Goal: Task Accomplishment & Management: Complete application form

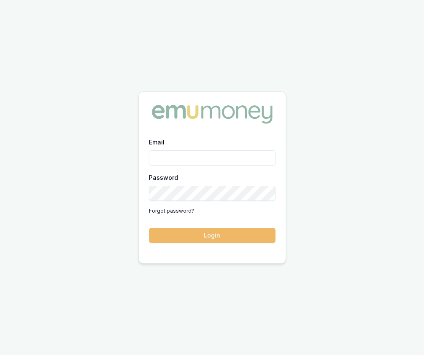
type input "[EMAIL_ADDRESS][DOMAIN_NAME]"
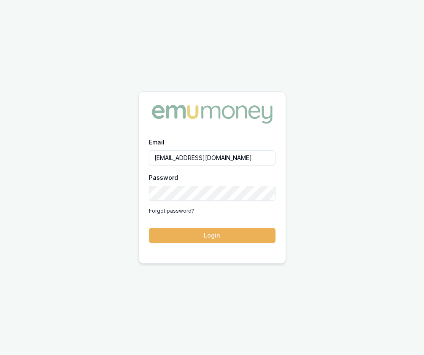
click at [218, 239] on button "Login" at bounding box center [212, 235] width 126 height 15
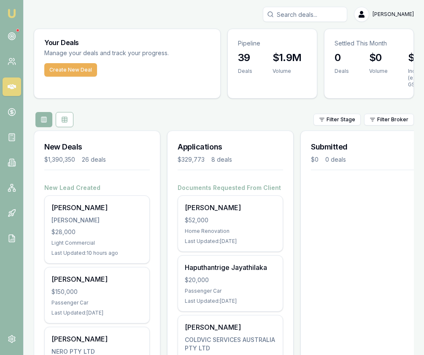
scroll to position [1, 0]
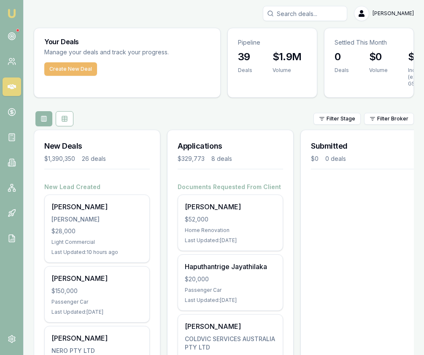
click at [72, 70] on button "Create New Deal" at bounding box center [70, 68] width 53 height 13
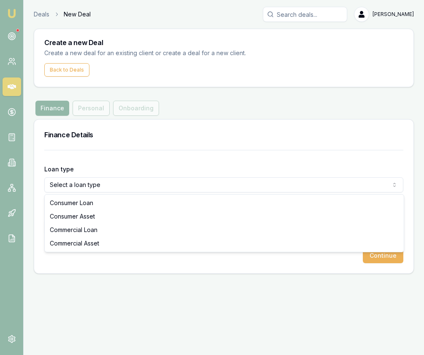
click at [98, 189] on html "Emu Broker Deals New Deal [PERSON_NAME] Toggle Menu Create a new Deal Create a …" at bounding box center [212, 177] width 424 height 355
select select "COMMERCIAL_ASSET"
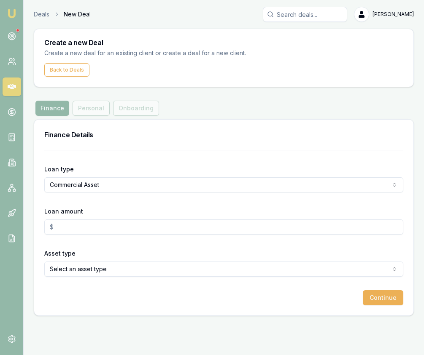
click at [97, 226] on input "Loan amount" at bounding box center [223, 227] width 359 height 15
type input "3"
type input "$25,000.00"
click at [121, 269] on html "Emu Broker Deals New Deal [PERSON_NAME] Toggle Menu Create a new Deal Create a …" at bounding box center [212, 177] width 424 height 355
click at [376, 297] on button "Continue" at bounding box center [383, 297] width 40 height 15
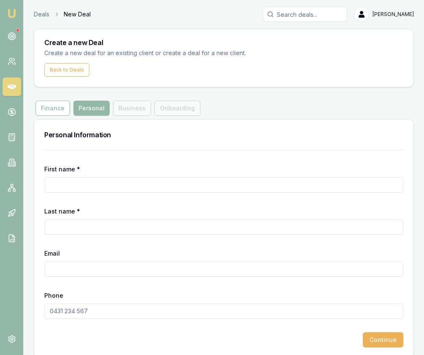
click at [143, 186] on input "First name *" at bounding box center [223, 184] width 359 height 15
type input "Ravindra"
type input "Manda"
click at [195, 262] on input "Email" at bounding box center [223, 269] width 359 height 15
click at [190, 274] on input "Email" at bounding box center [223, 269] width 359 height 15
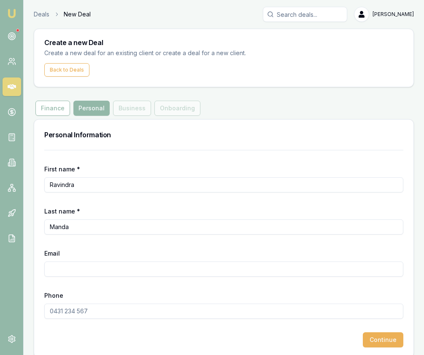
click at [190, 274] on input "Email" at bounding box center [223, 269] width 359 height 15
click at [172, 292] on div "Phone" at bounding box center [223, 304] width 359 height 29
paste input "[EMAIL_ADDRESS][DOMAIN_NAME]"
type input "[EMAIL_ADDRESS][DOMAIN_NAME]"
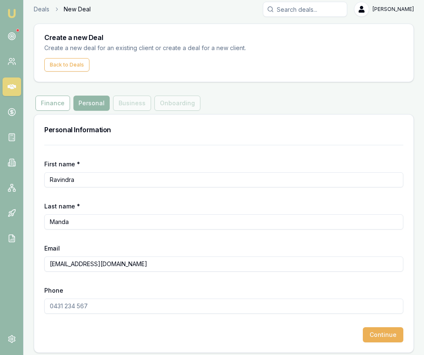
scroll to position [5, 0]
click at [67, 303] on input "Phone" at bounding box center [223, 305] width 359 height 15
click at [67, 307] on input "Phone" at bounding box center [223, 305] width 359 height 15
paste input "6141 004 6359"
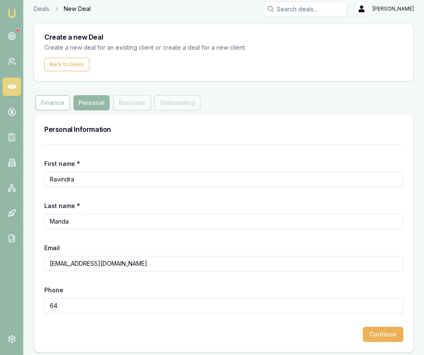
type input "6"
type input "0410 046 359"
click at [382, 340] on button "Continue" at bounding box center [383, 334] width 40 height 15
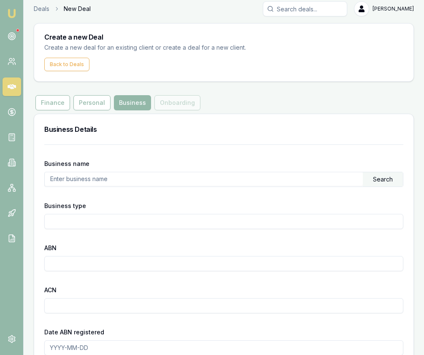
scroll to position [6, 0]
click at [62, 177] on input "text" at bounding box center [204, 178] width 318 height 13
paste input "82142050854"
click at [387, 181] on div "Search" at bounding box center [383, 179] width 40 height 14
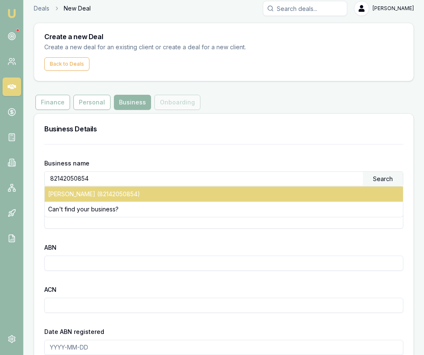
click at [270, 190] on div "[PERSON_NAME] (82142050854)" at bounding box center [224, 194] width 358 height 15
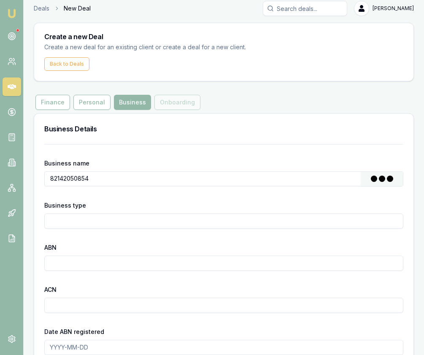
type input "[PERSON_NAME]"
type input "Individual/Sole Trader"
type input "82142050854"
type input "[DATE]"
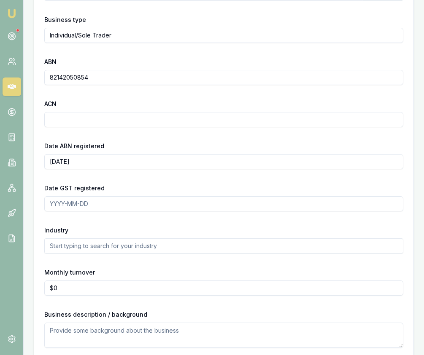
scroll to position [231, 0]
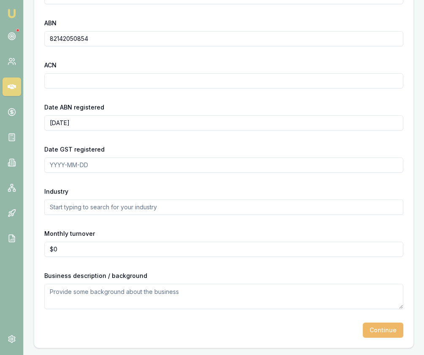
click at [386, 336] on button "Continue" at bounding box center [383, 330] width 40 height 15
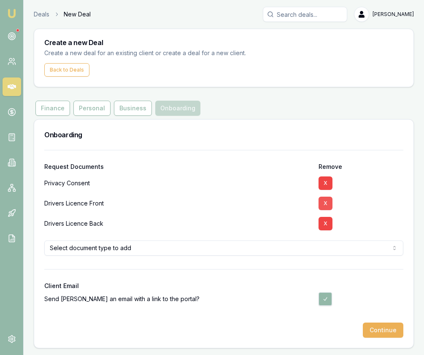
click at [321, 201] on button "X" at bounding box center [325, 203] width 14 height 13
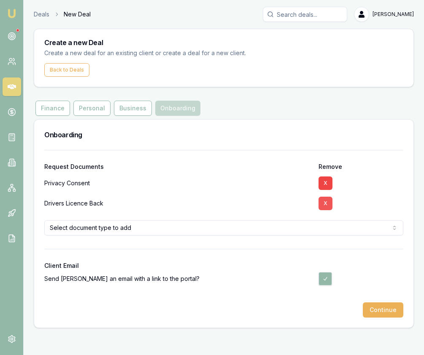
click at [328, 203] on button "X" at bounding box center [325, 203] width 14 height 13
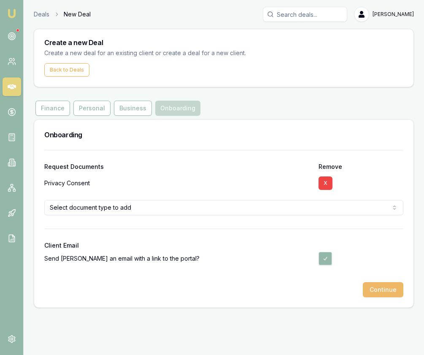
click at [379, 290] on button "Continue" at bounding box center [383, 289] width 40 height 15
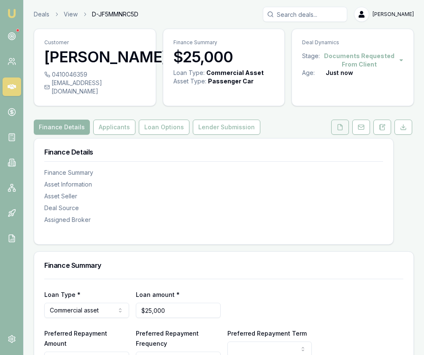
click at [344, 135] on button at bounding box center [340, 127] width 18 height 15
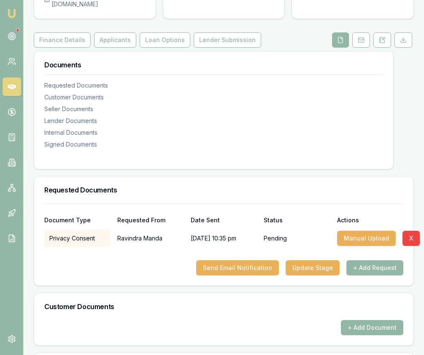
scroll to position [103, 0]
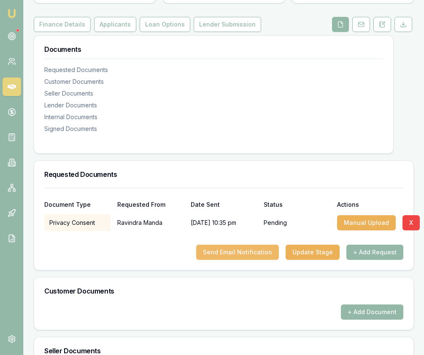
click at [267, 260] on button "Send Email Notification" at bounding box center [237, 252] width 83 height 15
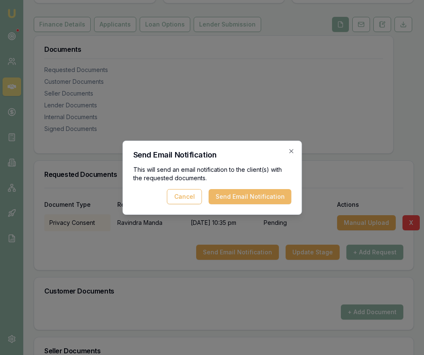
click at [245, 196] on button "Send Email Notification" at bounding box center [249, 196] width 83 height 15
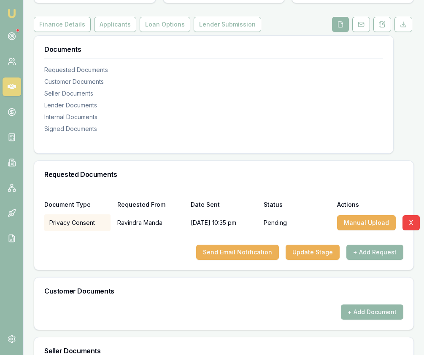
scroll to position [0, 0]
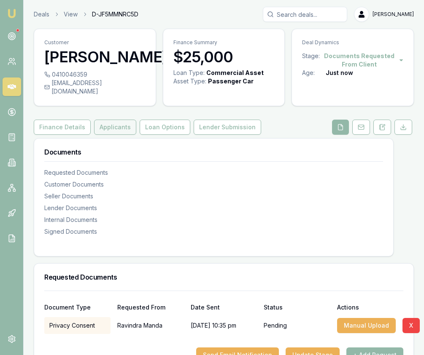
click at [114, 135] on button "Applicants" at bounding box center [115, 127] width 42 height 15
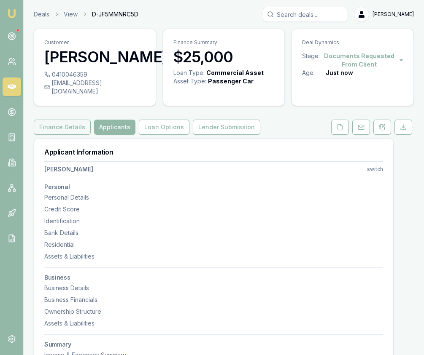
click at [75, 134] on button "Finance Details" at bounding box center [62, 127] width 57 height 15
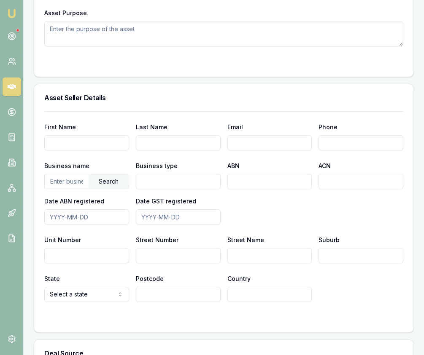
scroll to position [722, 0]
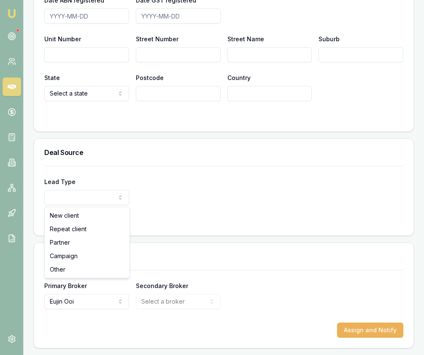
select select "PARTNER"
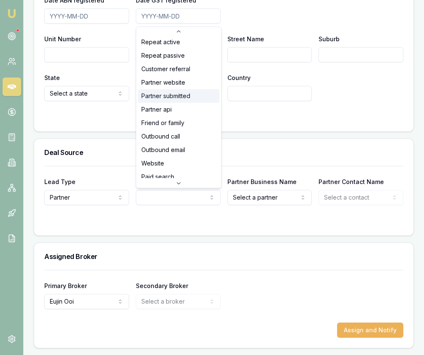
scroll to position [0, 0]
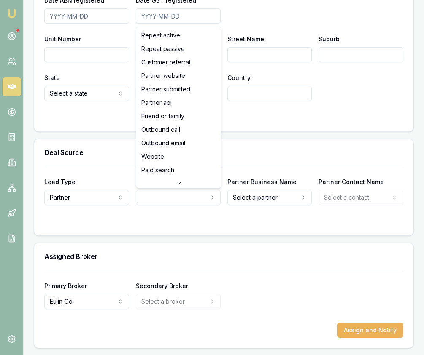
select select "PARTNER_SUBMITTED"
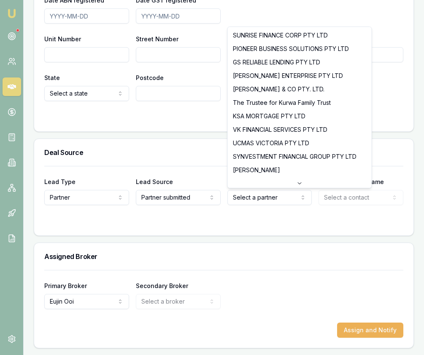
select select "GS RELIABLE LENDING PTY LTD"
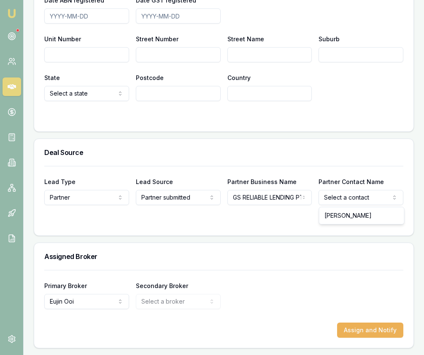
select select "[PERSON_NAME]"
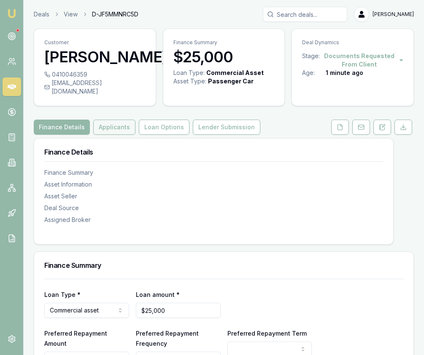
click at [107, 135] on button "Applicants" at bounding box center [114, 127] width 42 height 15
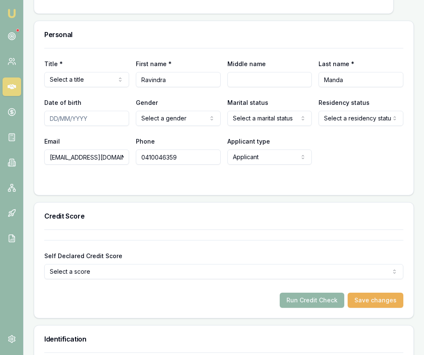
scroll to position [372, 0]
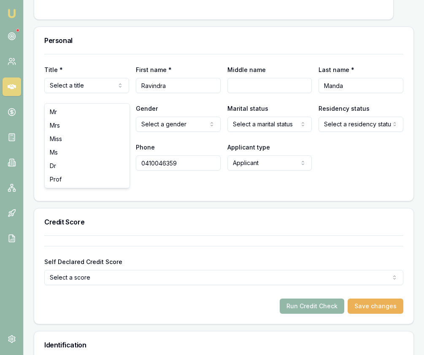
click at [52, 132] on input "Date of birth" at bounding box center [86, 124] width 85 height 15
type input "[DATE]"
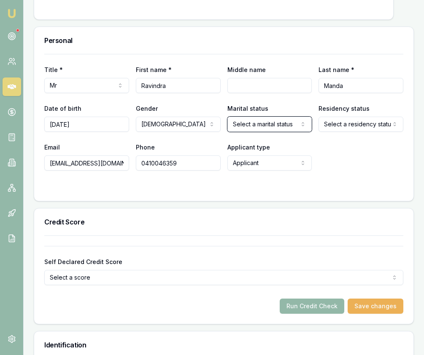
select select "MARRIED"
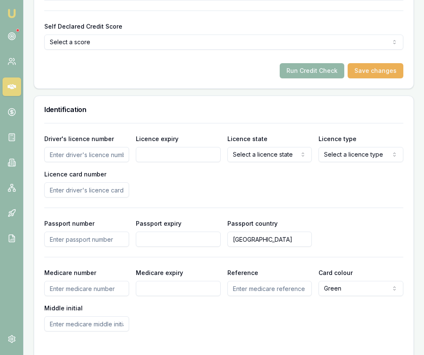
click at [78, 161] on input "Driver's licence number" at bounding box center [86, 154] width 85 height 15
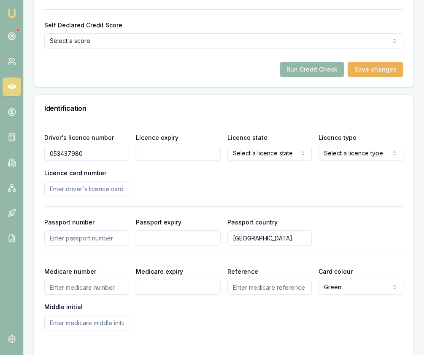
type input "053437980"
click at [180, 177] on div "Driver's licence number [DRIVERS_LICENSE_NUMBER] Licence expiry Licence state S…" at bounding box center [223, 164] width 359 height 64
click at [175, 160] on input "Licence expiry" at bounding box center [178, 153] width 85 height 15
type input "[DATE]"
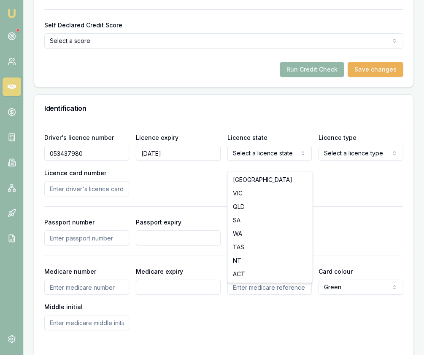
select select "VIC"
drag, startPoint x: 261, startPoint y: 195, endPoint x: 271, endPoint y: 187, distance: 12.3
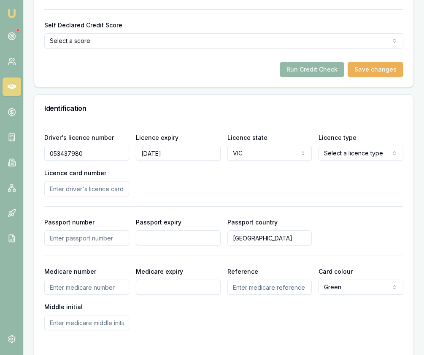
select select "OPEN_LICENCE"
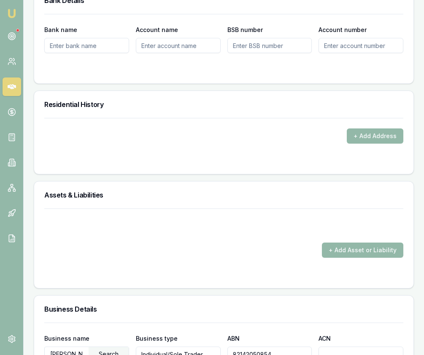
scroll to position [992, 0]
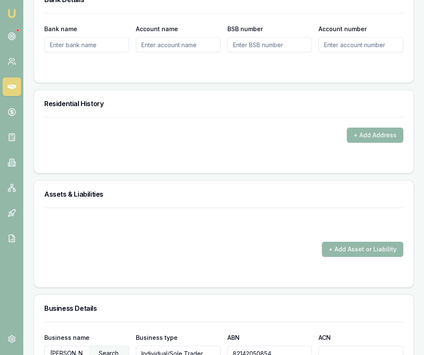
click at [348, 134] on div "+ Add Address" at bounding box center [223, 130] width 359 height 26
click at [358, 138] on button "+ Add Address" at bounding box center [375, 135] width 56 height 15
click at [106, 174] on div "Residential History + Add Address" at bounding box center [224, 132] width 380 height 84
click at [376, 143] on button "+ Add Address" at bounding box center [375, 135] width 56 height 15
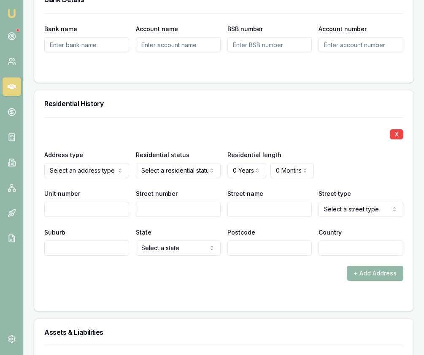
drag, startPoint x: 95, startPoint y: 195, endPoint x: 99, endPoint y: 191, distance: 6.6
drag, startPoint x: 161, startPoint y: 168, endPoint x: 165, endPoint y: 172, distance: 5.7
click at [162, 169] on div "Residential status Select a residential status Owner with mortgage Owner withou…" at bounding box center [178, 164] width 85 height 29
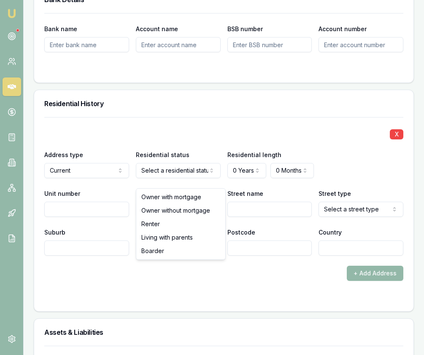
select select "RENTER"
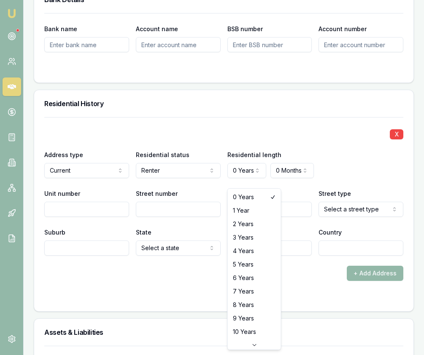
select select "3"
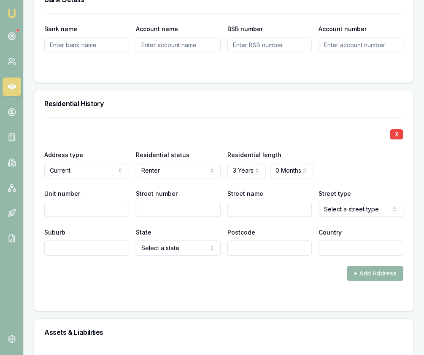
click at [159, 217] on input "Street number" at bounding box center [178, 209] width 85 height 15
type input "4"
type input "Linkage"
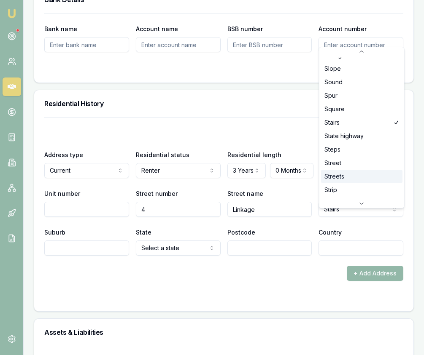
scroll to position [2210, 0]
select select "Street"
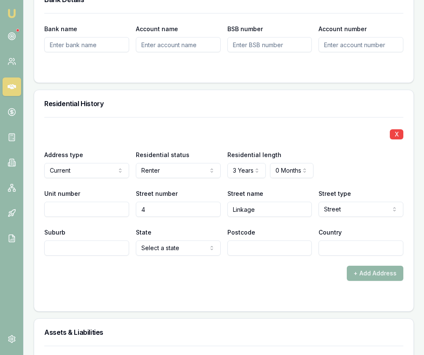
click at [115, 256] on input "Suburb" at bounding box center [86, 248] width 85 height 15
type input "Bonshaw"
select select "VIC"
type input "3352"
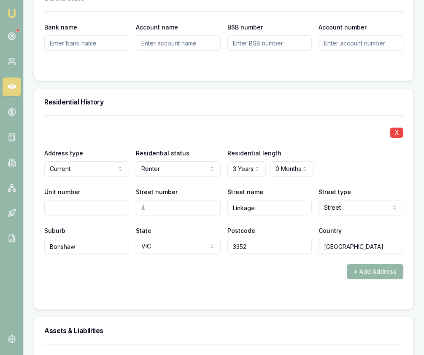
scroll to position [994, 0]
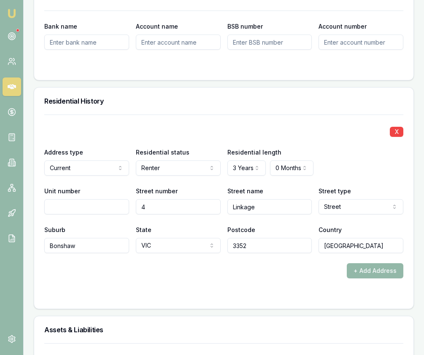
type input "[GEOGRAPHIC_DATA]"
click at [167, 294] on form "X Address type Current Current Previous Residential status Renter Owner with mo…" at bounding box center [223, 207] width 359 height 184
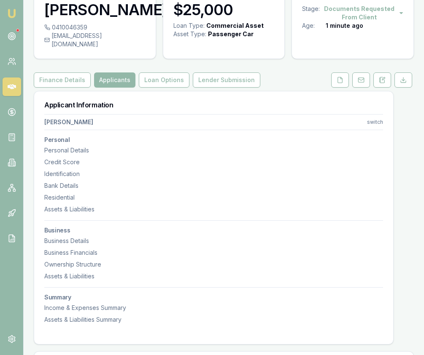
scroll to position [0, 0]
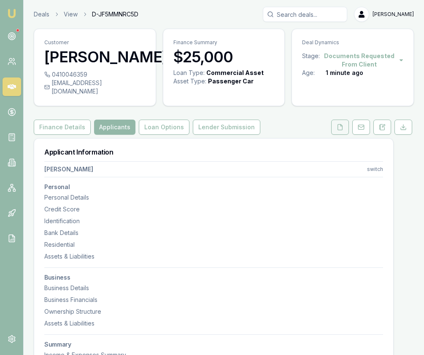
click at [336, 131] on button at bounding box center [340, 127] width 18 height 15
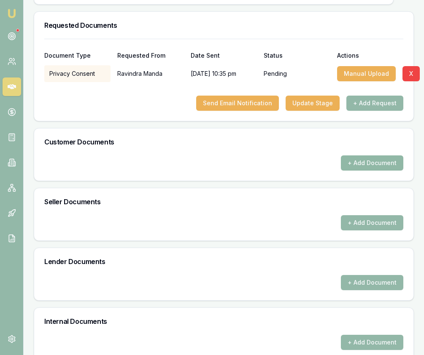
click at [367, 171] on button "+ Add Document" at bounding box center [372, 163] width 62 height 15
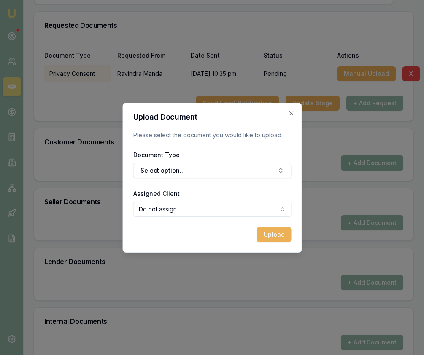
scroll to position [255, 0]
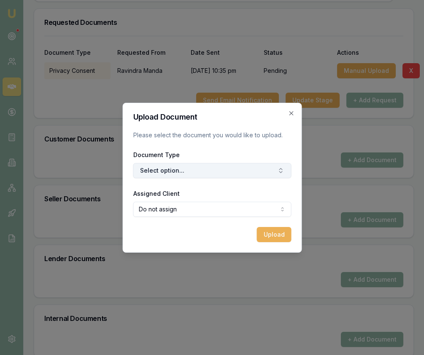
click at [197, 177] on button "Select option..." at bounding box center [212, 170] width 158 height 15
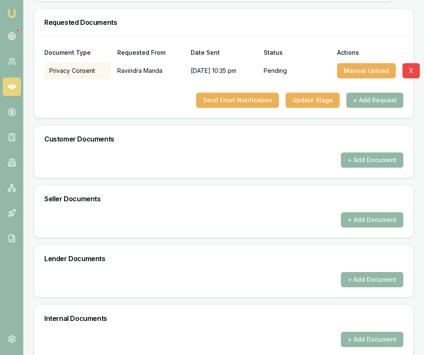
click at [390, 167] on button "+ Add Document" at bounding box center [372, 160] width 62 height 15
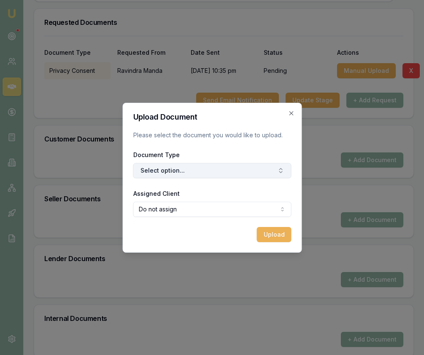
click at [254, 176] on button "Select option..." at bounding box center [212, 170] width 158 height 15
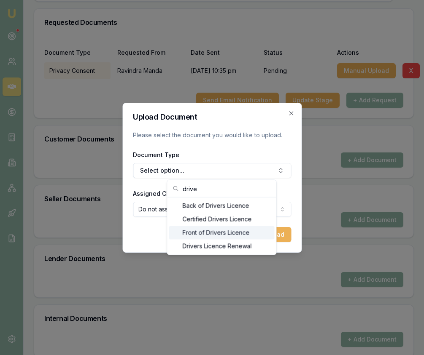
type input "drive"
click at [239, 230] on div "Front of Drivers Licence" at bounding box center [221, 232] width 105 height 13
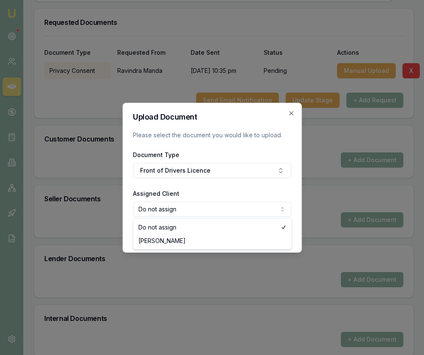
select select "U-5F9OKWJJPI"
click at [283, 237] on button "Upload" at bounding box center [273, 234] width 35 height 15
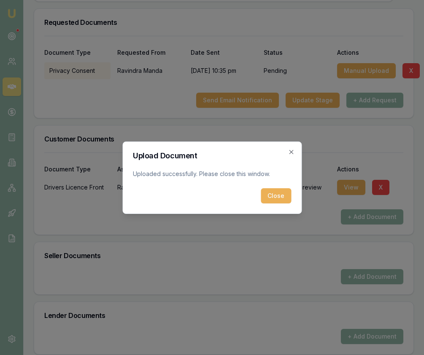
click at [285, 194] on button "Close" at bounding box center [276, 195] width 30 height 15
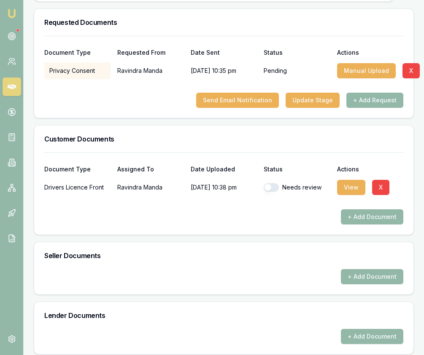
click at [269, 192] on button "button" at bounding box center [270, 187] width 15 height 8
checkbox input "true"
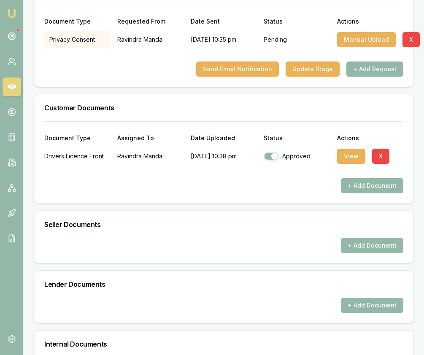
scroll to position [390, 0]
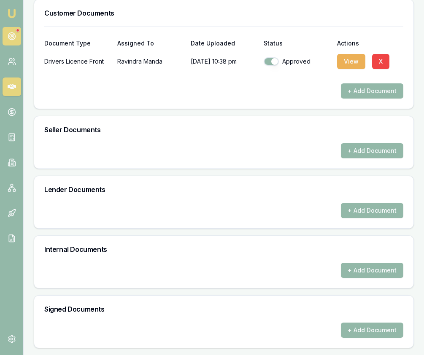
click at [13, 33] on circle at bounding box center [11, 36] width 7 height 7
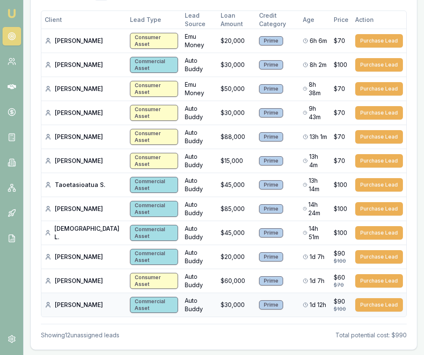
scroll to position [166, 0]
